Goal: Task Accomplishment & Management: Complete application form

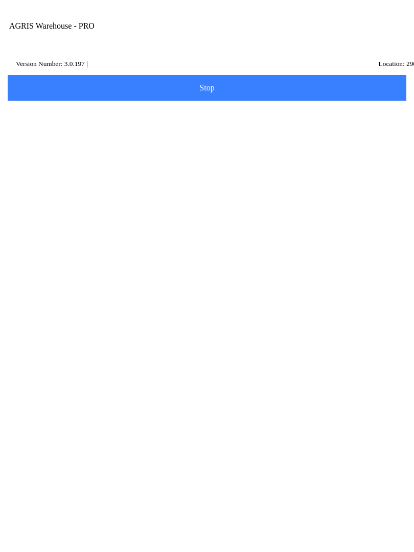
click at [49, 253] on icon at bounding box center [37, 266] width 26 height 26
click at [80, 129] on input "Transfer Location" at bounding box center [199, 119] width 372 height 19
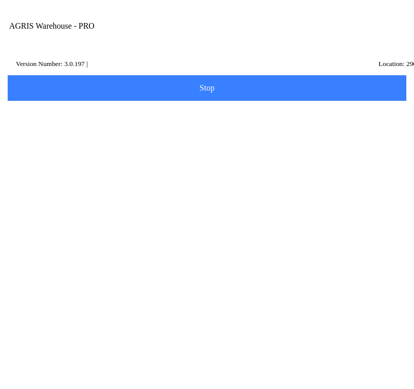
click at [110, 166] on ion-card-content "150 - [PERSON_NAME]" at bounding box center [207, 158] width 388 height 32
type input "150 - [PERSON_NAME]"
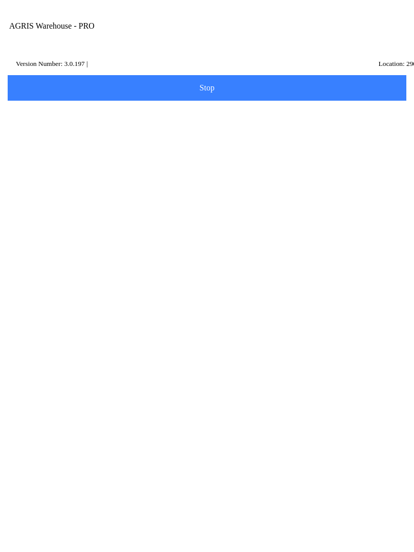
click at [0, 0] on slot "Next" at bounding box center [0, 0] width 0 height 0
click at [152, 186] on input "Item Number" at bounding box center [199, 177] width 372 height 19
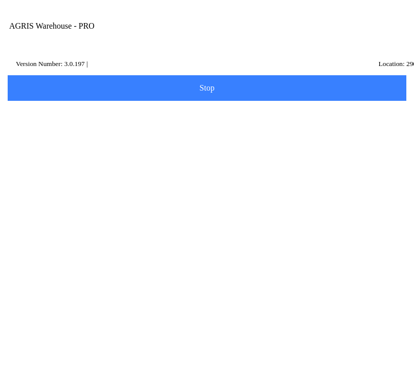
type input "424"
click at [352, 121] on span "Scan Item" at bounding box center [207, 114] width 386 height 11
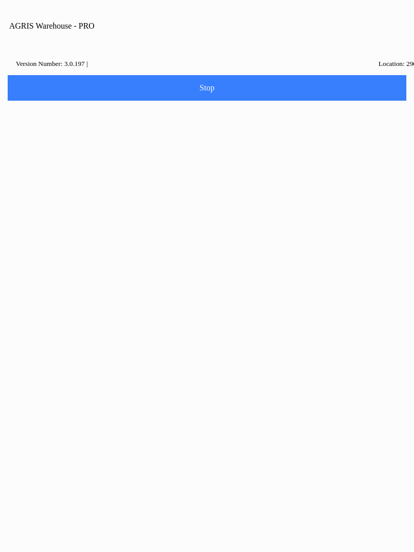
click at [218, 301] on button "Dismiss" at bounding box center [207, 296] width 136 height 23
click at [254, 181] on input "Item Number" at bounding box center [199, 177] width 372 height 19
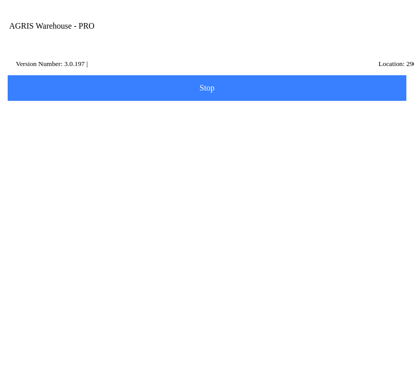
type input "424041"
click at [0, 0] on slot "Search" at bounding box center [0, 0] width 0 height 0
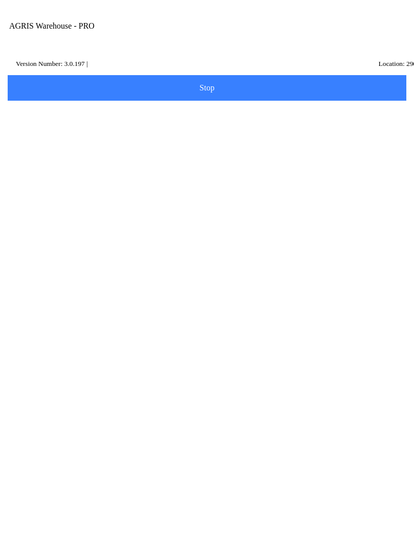
click at [157, 316] on ion-row "Position: 902" at bounding box center [207, 310] width 362 height 11
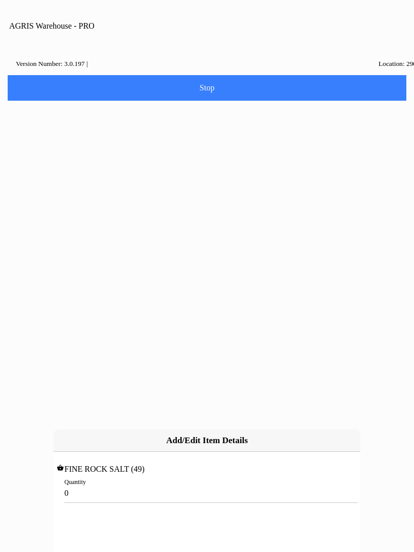
click at [123, 484] on input "0" at bounding box center [206, 493] width 285 height 19
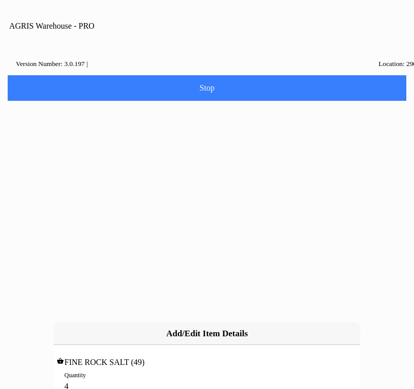
type input "49"
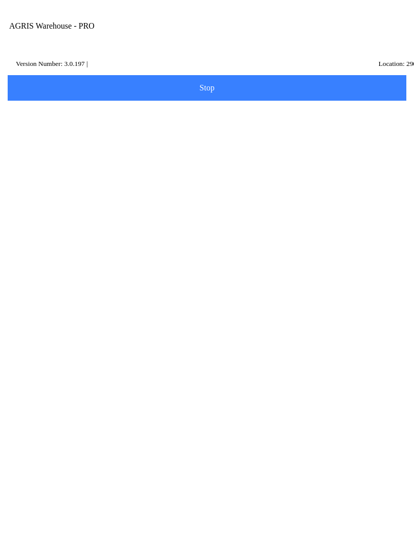
click at [220, 245] on span "Next" at bounding box center [207, 239] width 386 height 11
click at [111, 168] on input "Name Id" at bounding box center [199, 158] width 372 height 19
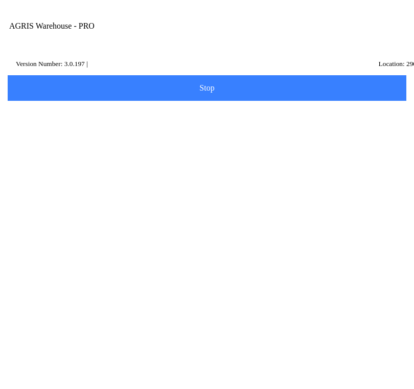
type input "hc1"
click at [0, 0] on slot "Search" at bounding box center [0, 0] width 0 height 0
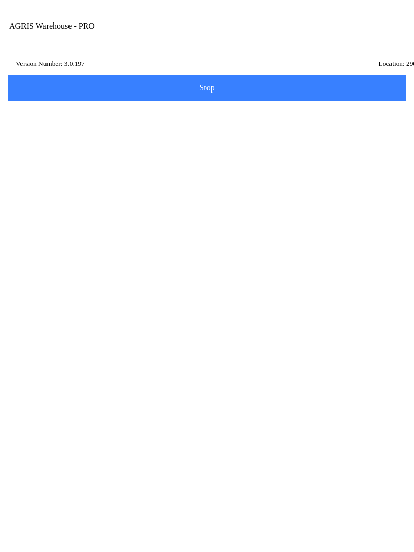
click at [202, 305] on p "[PERSON_NAME]," at bounding box center [207, 300] width 357 height 10
type input "HC1"
click at [233, 225] on button "Next" at bounding box center [207, 217] width 402 height 26
click at [87, 419] on div "Note" at bounding box center [207, 400] width 388 height 38
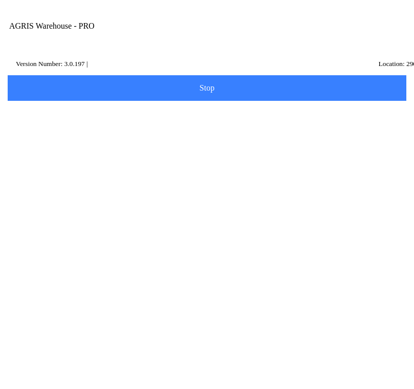
scroll to position [69, 0]
type textarea "[PERSON_NAME] transfer"
click at [285, 333] on span "Done" at bounding box center [207, 329] width 386 height 8
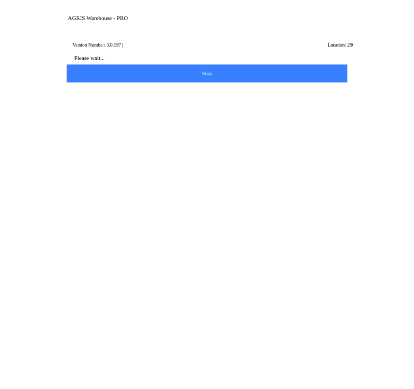
scroll to position [1, 0]
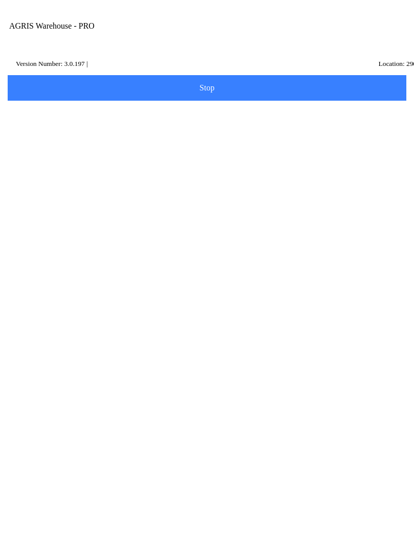
click at [316, 102] on span "Make another Transfer" at bounding box center [207, 98] width 386 height 8
click at [136, 125] on input "Transfer Location" at bounding box center [199, 118] width 372 height 19
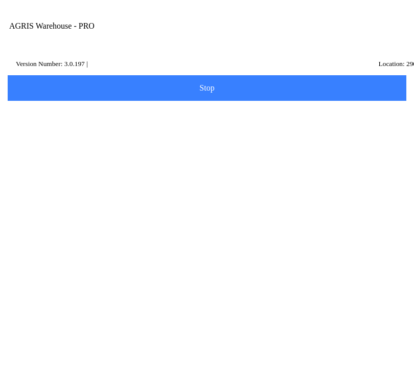
click at [286, 173] on ion-card-content "490 - [GEOGRAPHIC_DATA]" at bounding box center [207, 157] width 388 height 32
type input "490 - [GEOGRAPHIC_DATA]"
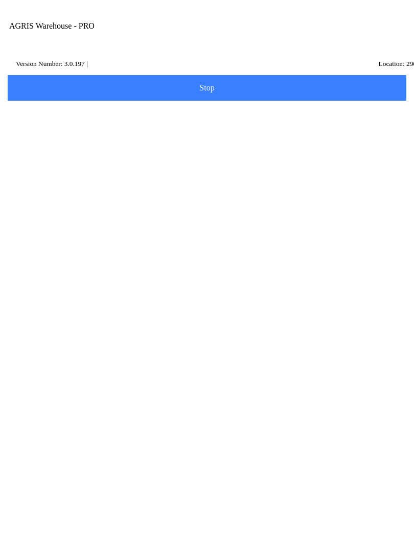
click at [244, 159] on span "Next" at bounding box center [207, 152] width 386 height 11
click at [302, 120] on span "Scan Item" at bounding box center [207, 114] width 386 height 11
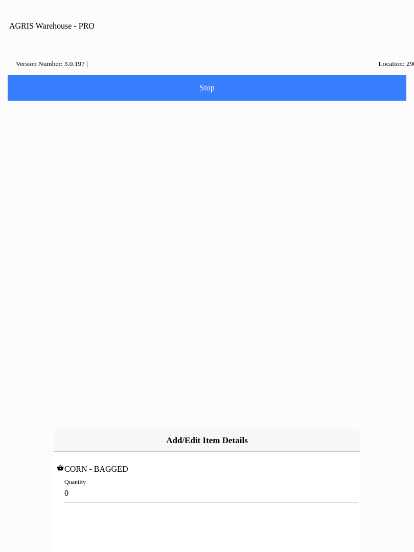
click at [187, 484] on input "0" at bounding box center [206, 493] width 285 height 19
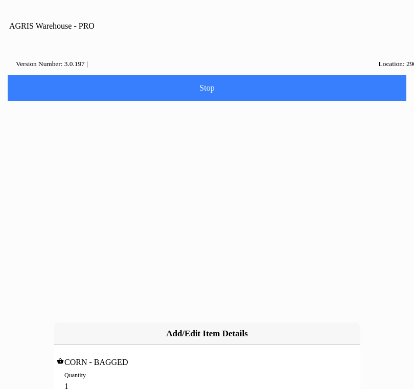
type input "10"
click at [0, 0] on slot "Add" at bounding box center [0, 0] width 0 height 0
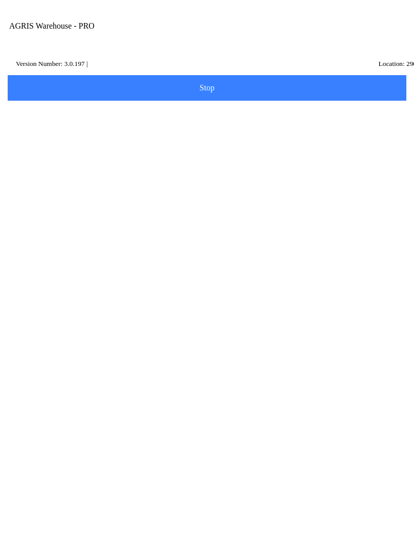
click at [235, 215] on button "Add Item" at bounding box center [207, 212] width 402 height 26
click at [139, 183] on input "Item Number" at bounding box center [199, 177] width 372 height 19
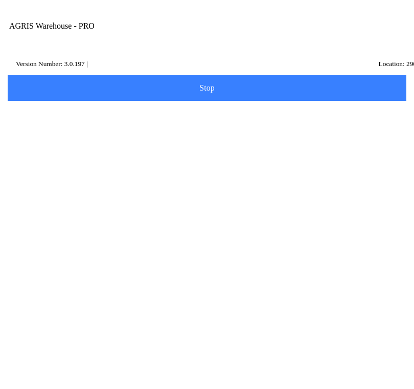
type input "434554"
click at [0, 0] on slot "Search" at bounding box center [0, 0] width 0 height 0
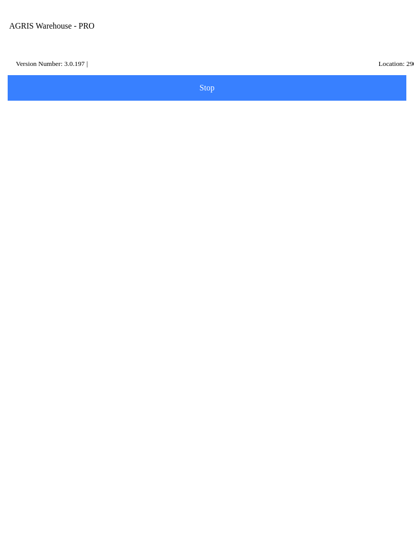
click at [191, 293] on ion-row "Price: 20.12 /EACH" at bounding box center [207, 287] width 362 height 11
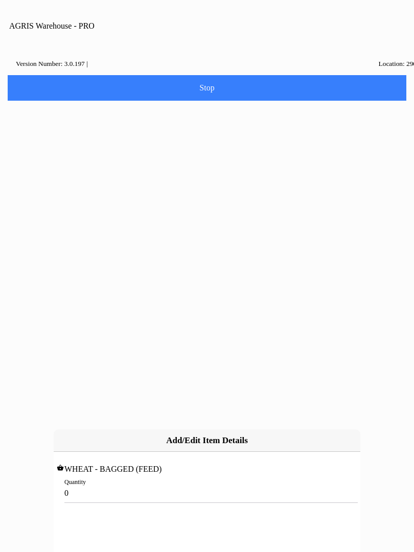
click at [116, 484] on input "0" at bounding box center [206, 493] width 285 height 19
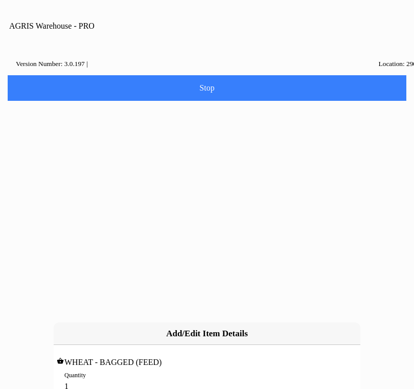
type input "10"
click at [0, 0] on slot "Add" at bounding box center [0, 0] width 0 height 0
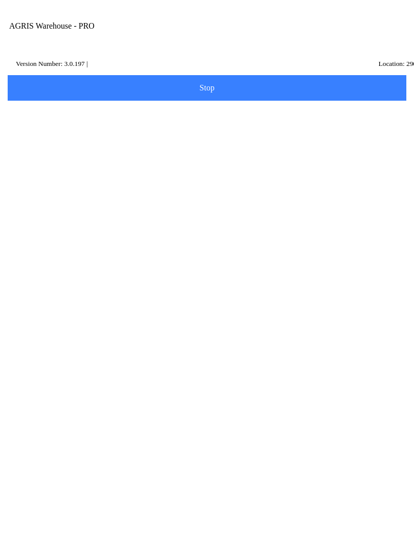
click at [221, 333] on span "Next" at bounding box center [207, 327] width 386 height 11
click at [149, 139] on input "Name" at bounding box center [199, 129] width 372 height 19
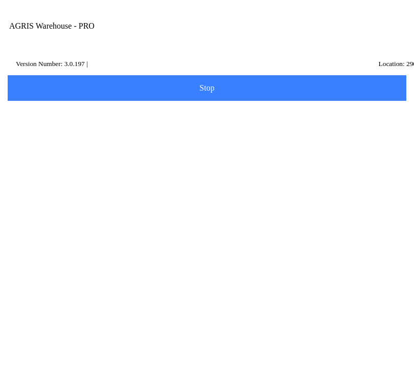
type input "hw1"
click at [0, 0] on slot "Search" at bounding box center [0, 0] width 0 height 0
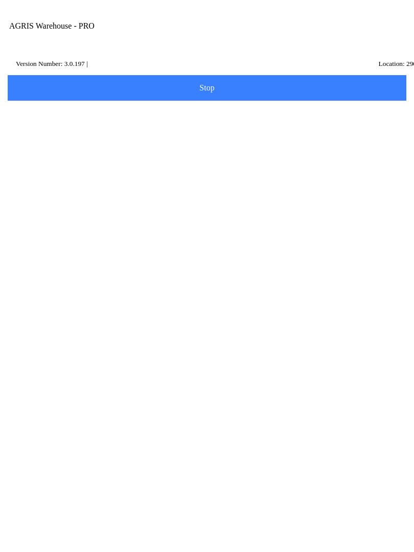
click at [395, 132] on icon "reset" at bounding box center [394, 129] width 8 height 8
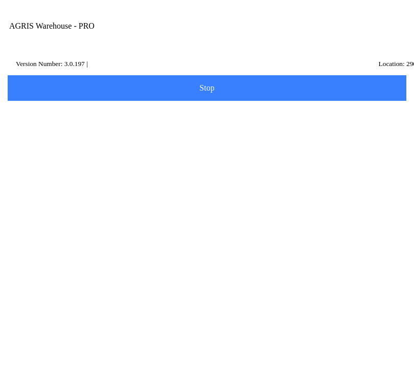
click at [232, 167] on label "Name Id" at bounding box center [207, 153] width 388 height 29
click at [232, 167] on input "Name Id" at bounding box center [199, 158] width 372 height 19
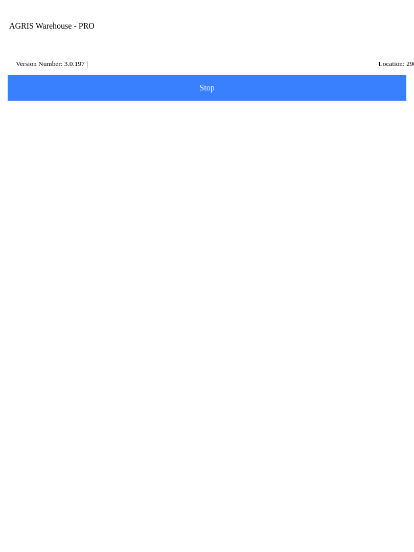
type input "hw1"
click at [0, 0] on slot "Search" at bounding box center [0, 0] width 0 height 0
click at [189, 316] on p "[STREET_ADDRESS]" at bounding box center [207, 310] width 357 height 10
type input "HW1"
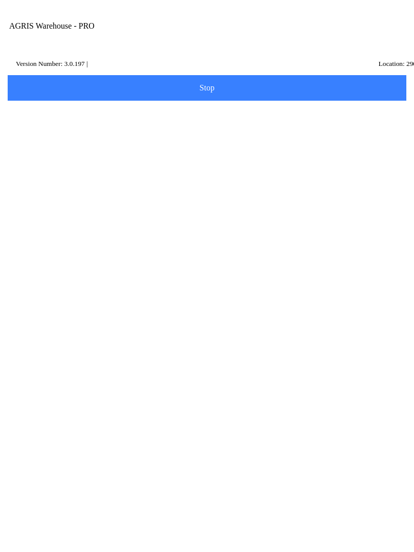
click at [248, 222] on span "Next" at bounding box center [207, 216] width 386 height 11
click at [176, 430] on div "Note" at bounding box center [207, 411] width 388 height 38
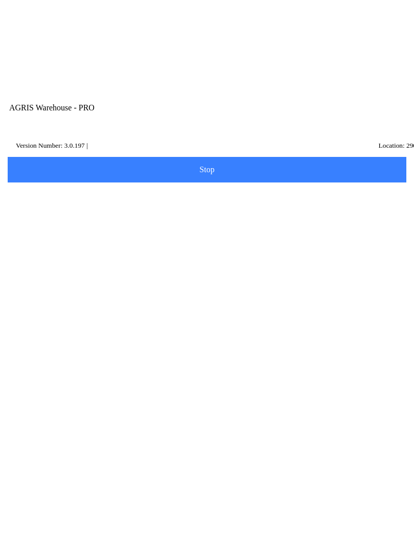
scroll to position [155, 0]
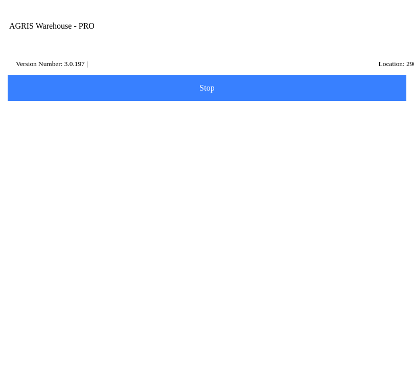
type textarea "Wood River transfer"
click at [266, 342] on button "Done" at bounding box center [207, 330] width 402 height 26
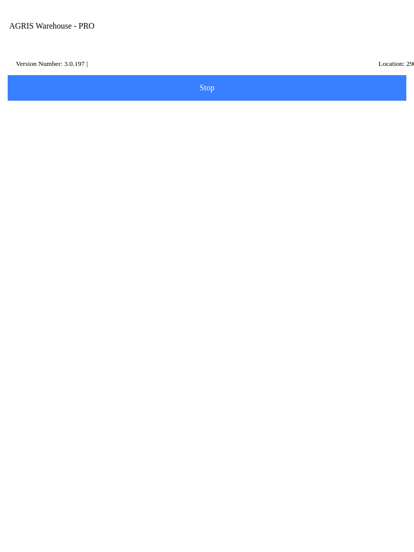
scroll to position [1, 0]
click at [275, 111] on button "Make another Transfer" at bounding box center [207, 99] width 402 height 26
click at [64, 128] on input "Transfer Location" at bounding box center [199, 118] width 372 height 19
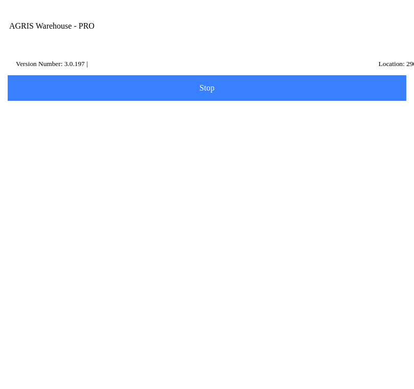
click at [79, 160] on ion-card-content "280 - [GEOGRAPHIC_DATA]" at bounding box center [207, 157] width 388 height 32
type input "280 - [GEOGRAPHIC_DATA]"
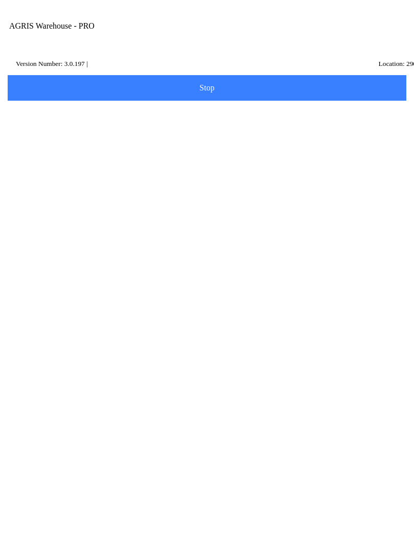
click at [258, 159] on span "Next" at bounding box center [207, 152] width 386 height 11
click at [269, 120] on span "Scan Item" at bounding box center [207, 114] width 386 height 11
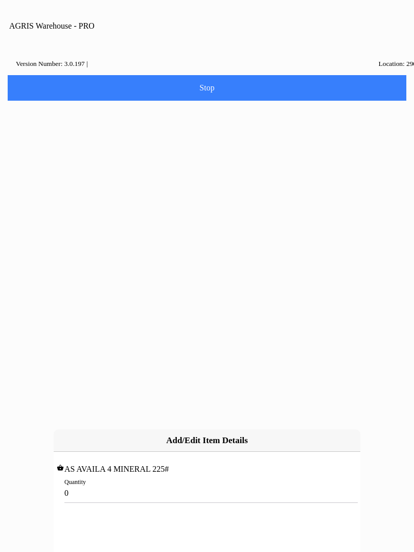
click at [94, 484] on input "0" at bounding box center [206, 493] width 285 height 19
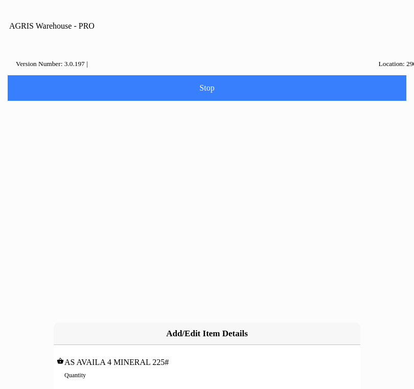
type input "8"
click at [0, 0] on slot "Add" at bounding box center [0, 0] width 0 height 0
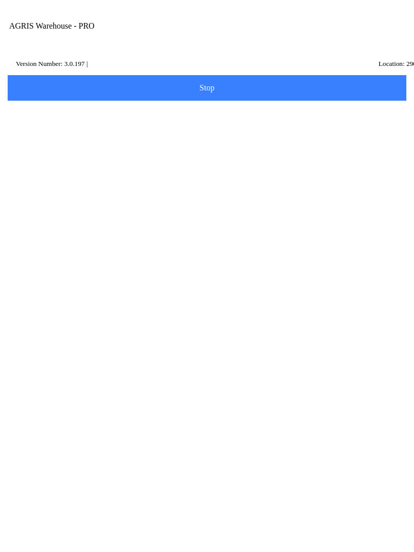
click at [222, 218] on span "Add Item" at bounding box center [207, 212] width 386 height 11
click at [213, 121] on button "Scan Item" at bounding box center [207, 115] width 402 height 26
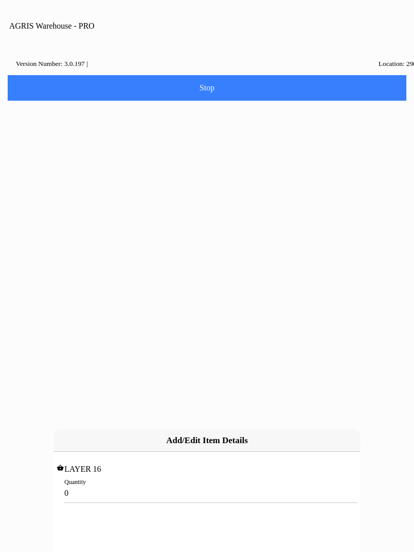
click at [91, 484] on input "0" at bounding box center [206, 493] width 285 height 19
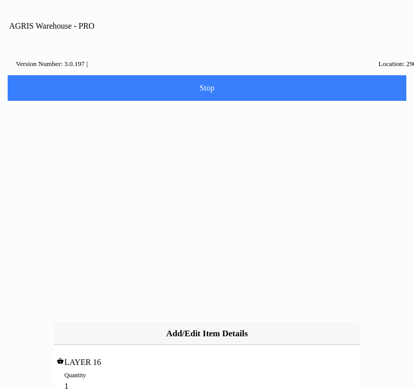
type input "10"
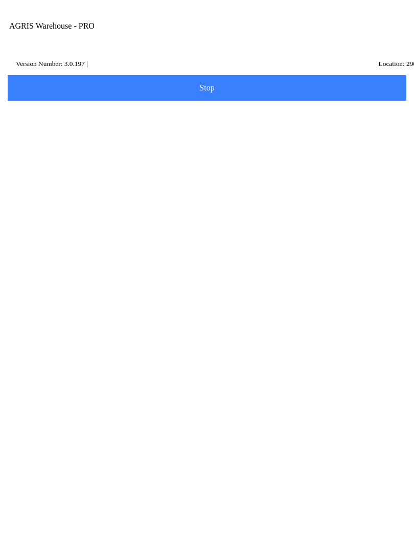
click at [250, 300] on button "Add Item" at bounding box center [207, 300] width 402 height 26
click at [259, 121] on button "Scan Item" at bounding box center [207, 115] width 402 height 26
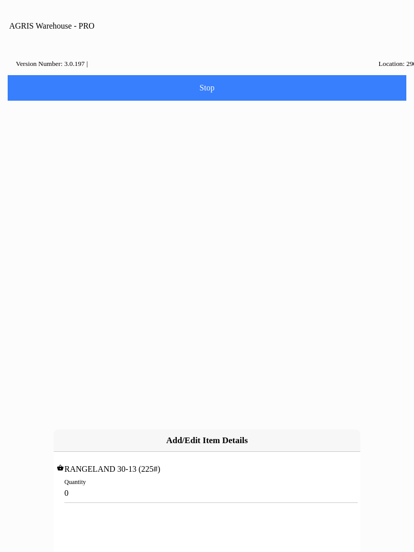
click at [91, 484] on input "0" at bounding box center [206, 493] width 285 height 19
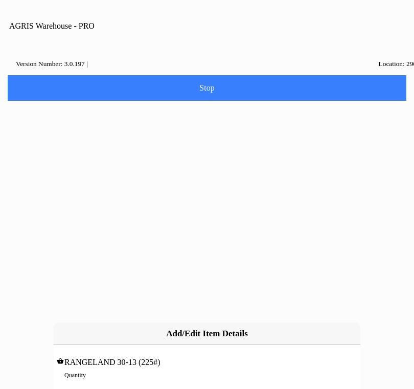
type input "8"
click at [0, 0] on slot "Add" at bounding box center [0, 0] width 0 height 0
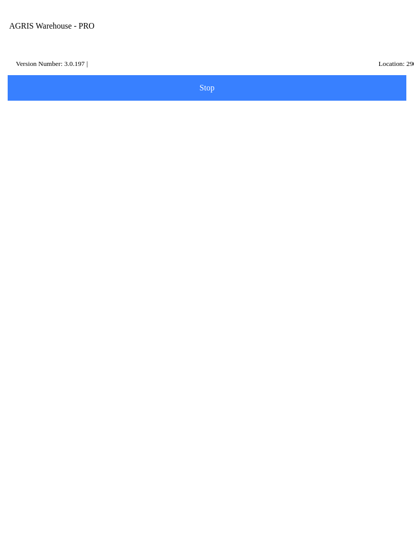
click at [283, 420] on span "Next" at bounding box center [207, 414] width 386 height 11
click at [43, 139] on input "Name" at bounding box center [199, 129] width 372 height 19
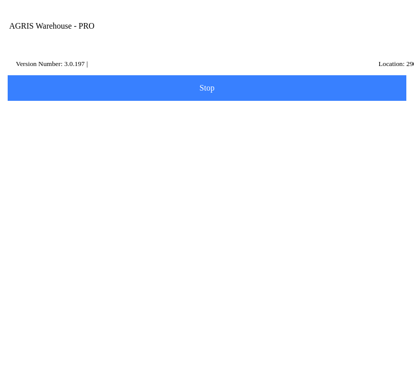
click at [56, 168] on input "Name Id" at bounding box center [199, 158] width 372 height 19
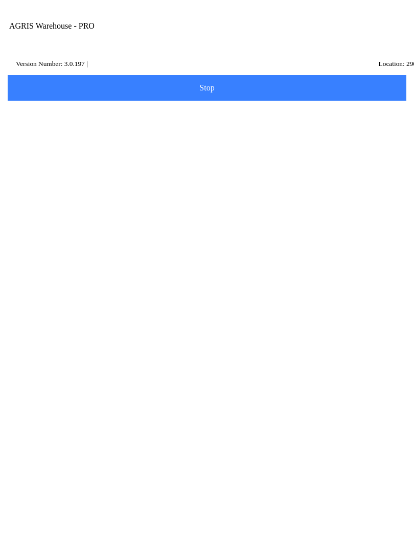
click at [78, 168] on input "Name Id" at bounding box center [199, 158] width 372 height 19
click at [39, 139] on input "Hl1" at bounding box center [199, 129] width 372 height 19
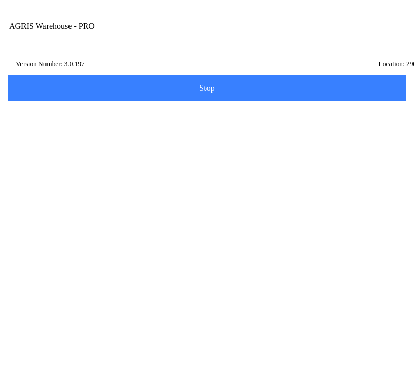
type input "H"
click at [40, 168] on label "Name Id" at bounding box center [207, 153] width 388 height 29
click at [40, 168] on input "Name Id" at bounding box center [199, 158] width 372 height 19
click at [46, 168] on input "Name Id" at bounding box center [199, 158] width 372 height 19
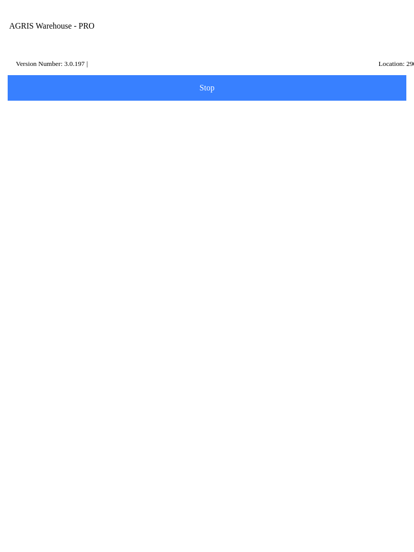
type input "HL1"
click at [0, 0] on slot "Search" at bounding box center [0, 0] width 0 height 0
click at [53, 316] on p "[STREET_ADDRESS]" at bounding box center [207, 310] width 357 height 10
click at [84, 222] on span "Next" at bounding box center [207, 216] width 386 height 11
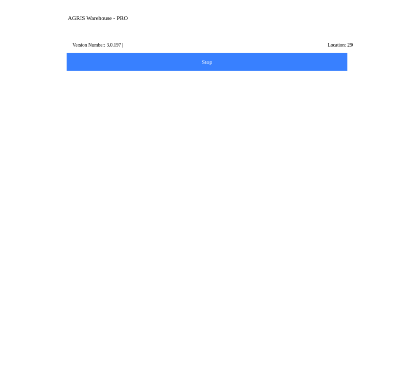
scroll to position [3, 0]
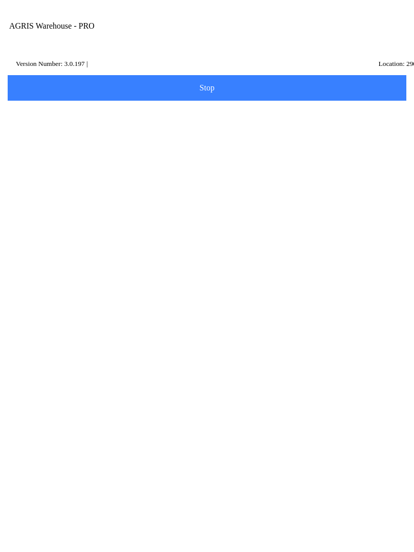
click at [73, 439] on div "Note" at bounding box center [207, 420] width 388 height 38
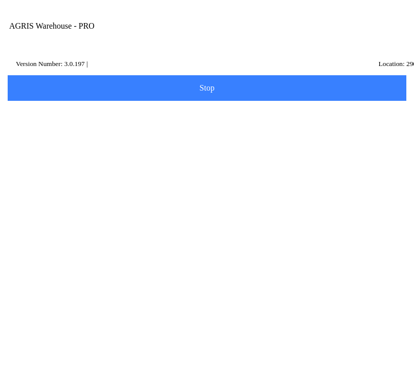
scroll to position [0, 0]
type textarea "Holstein transfer"
click at [236, 342] on button "Done" at bounding box center [207, 330] width 402 height 26
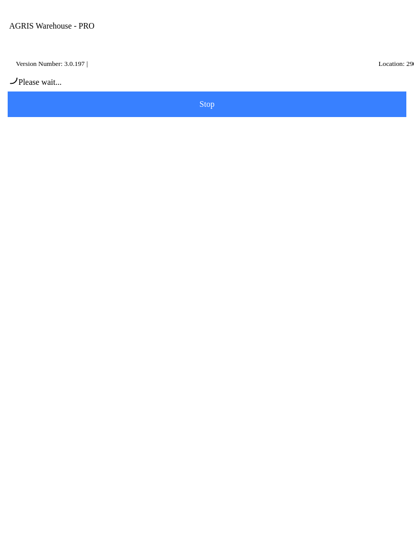
scroll to position [3, 0]
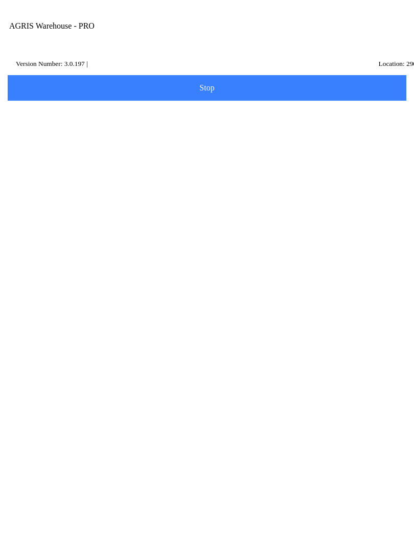
click at [302, 111] on button "Make another Transfer" at bounding box center [207, 99] width 402 height 26
click at [91, 128] on input "Transfer Location" at bounding box center [199, 118] width 372 height 19
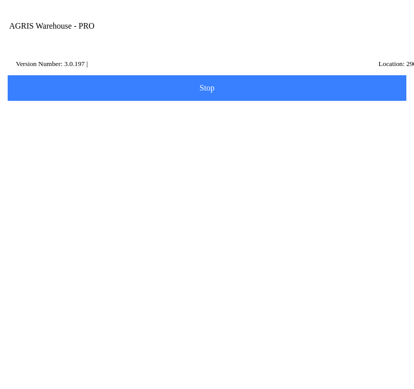
type input "h"
click at [93, 162] on ion-card-content "490 - [GEOGRAPHIC_DATA]" at bounding box center [207, 157] width 388 height 32
type input "490 - [GEOGRAPHIC_DATA]"
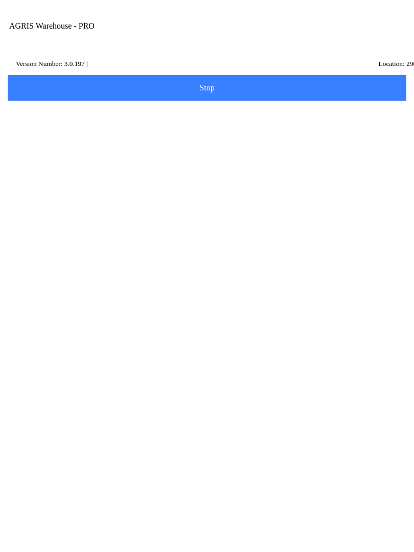
click at [226, 159] on span "Next" at bounding box center [207, 152] width 386 height 11
click at [68, 185] on input "Item Number" at bounding box center [199, 177] width 372 height 19
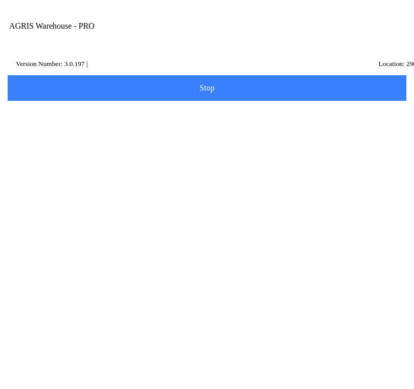
click at [52, 155] on input "Description" at bounding box center [199, 148] width 372 height 19
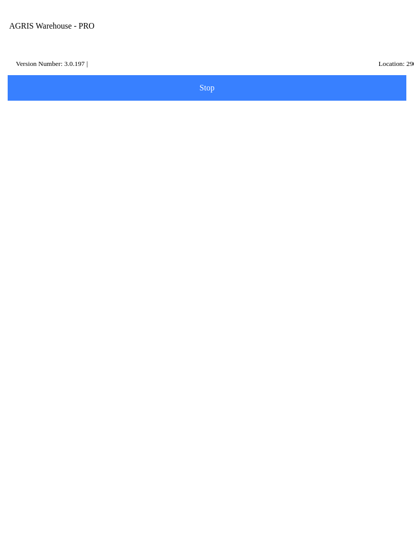
type input "milo"
click at [0, 0] on slot "Search" at bounding box center [0, 0] width 0 height 0
click at [121, 312] on ion-row "Position: 22" at bounding box center [207, 307] width 362 height 11
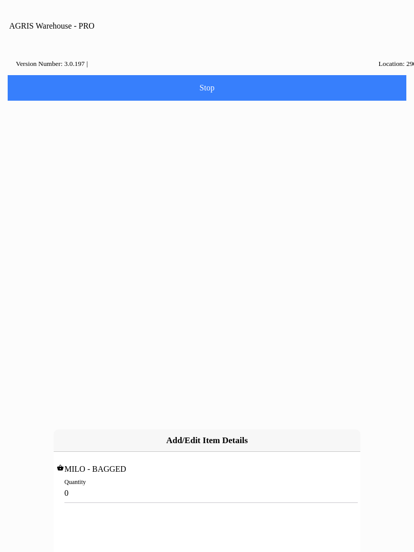
click at [84, 484] on input "0" at bounding box center [206, 493] width 285 height 19
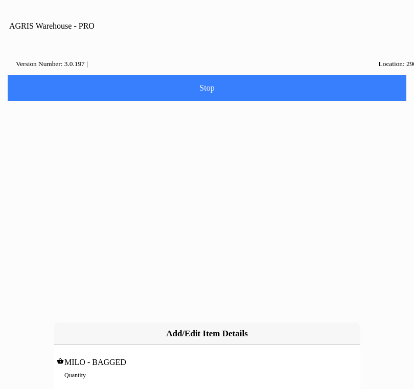
type input "6"
click at [0, 0] on slot "Add" at bounding box center [0, 0] width 0 height 0
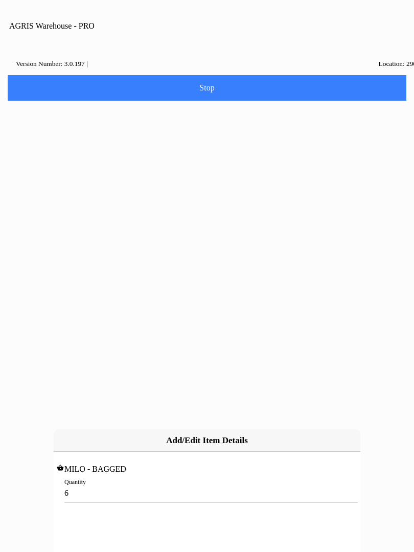
scroll to position [1, 0]
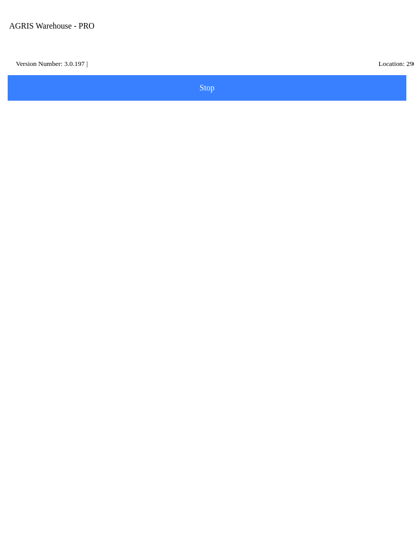
click at [0, 0] on slot "Next" at bounding box center [0, 0] width 0 height 0
click at [46, 139] on input "Name" at bounding box center [199, 129] width 372 height 19
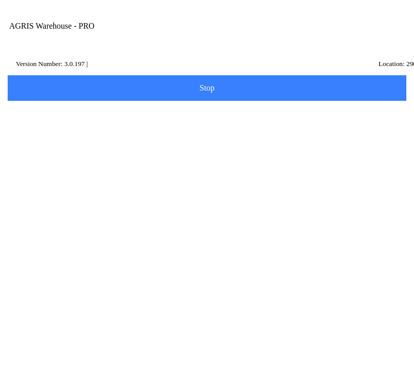
click at [49, 168] on input "Name Id" at bounding box center [199, 158] width 372 height 19
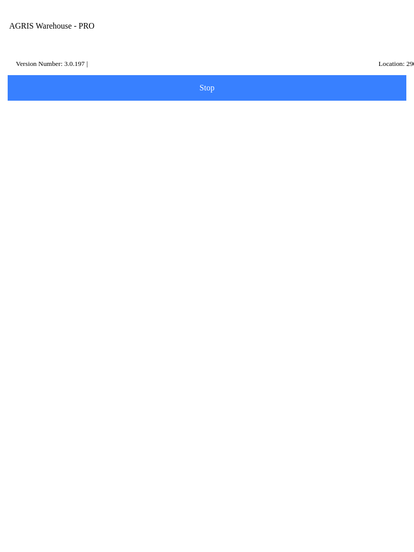
type input "hw1"
click at [0, 0] on slot "Search" at bounding box center [0, 0] width 0 height 0
click at [103, 316] on p "[STREET_ADDRESS]" at bounding box center [207, 310] width 357 height 10
type input "HW1"
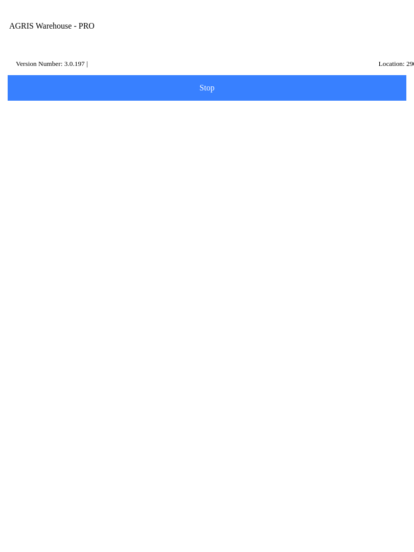
click at [211, 223] on button "Next" at bounding box center [207, 217] width 402 height 26
click at [87, 418] on div "Note" at bounding box center [207, 400] width 388 height 38
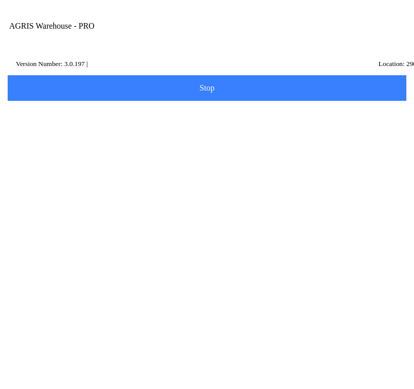
scroll to position [69, 0]
type textarea "wood River transfer"
click at [223, 342] on button "Done" at bounding box center [207, 329] width 402 height 26
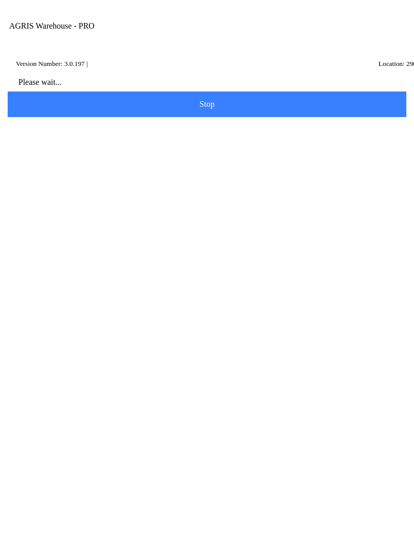
scroll to position [1, 0]
